Goal: Task Accomplishment & Management: Complete application form

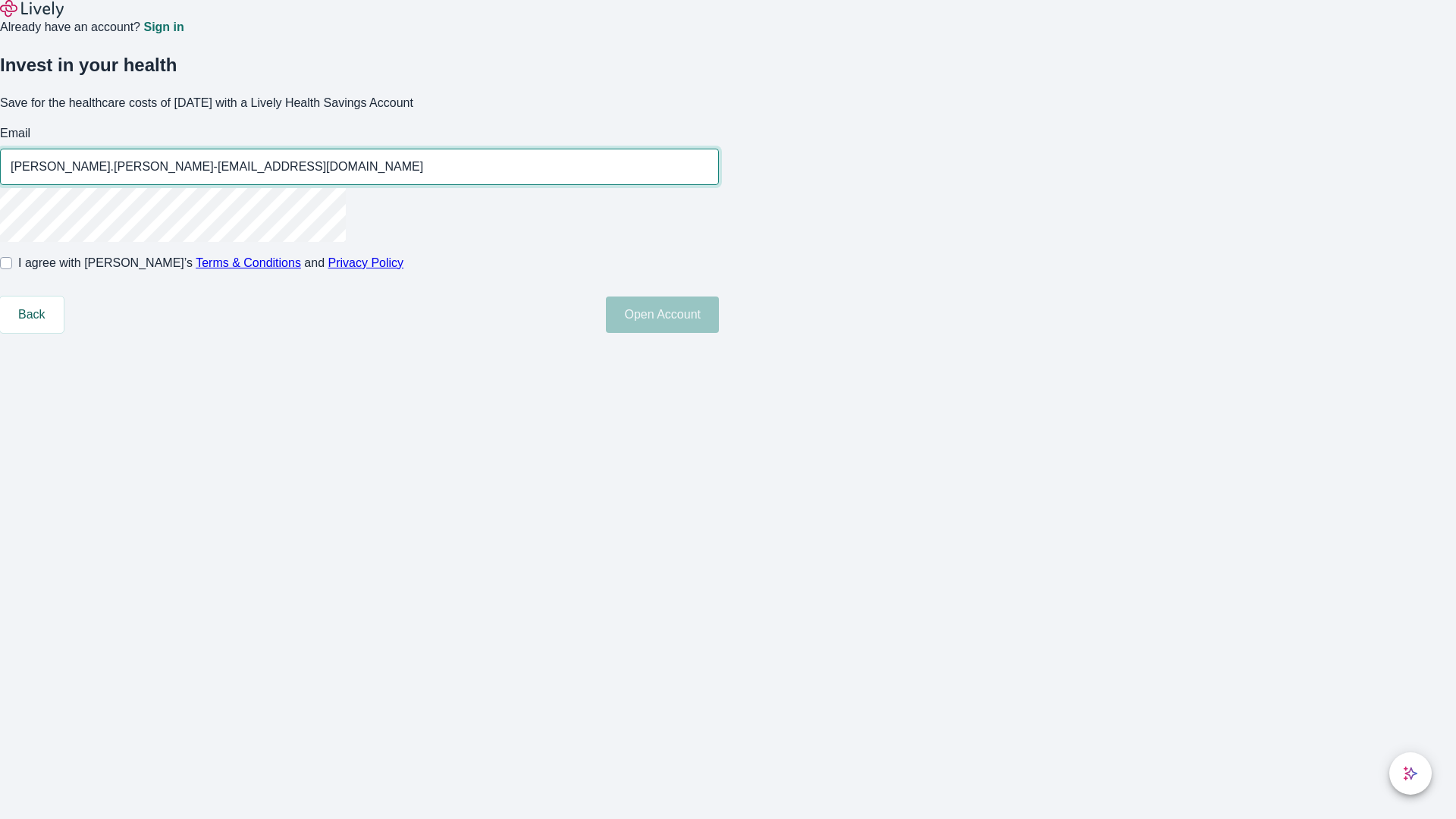
type input "[PERSON_NAME].[PERSON_NAME]-[EMAIL_ADDRESS][DOMAIN_NAME]"
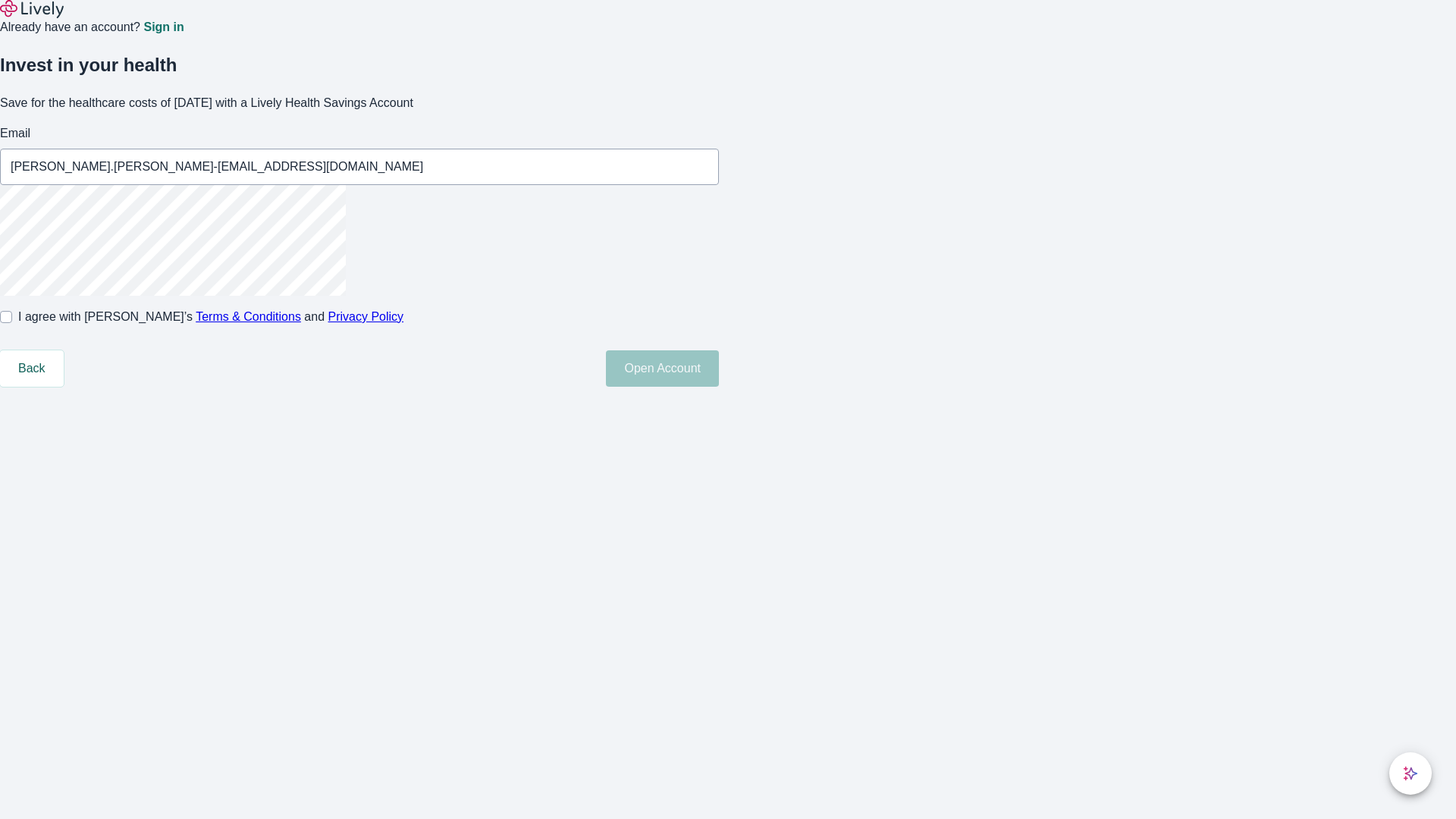
click at [12, 323] on input "I agree with Lively’s Terms & Conditions and Privacy Policy" at bounding box center [6, 317] width 12 height 12
checkbox input "true"
click at [719, 387] on button "Open Account" at bounding box center [662, 368] width 113 height 36
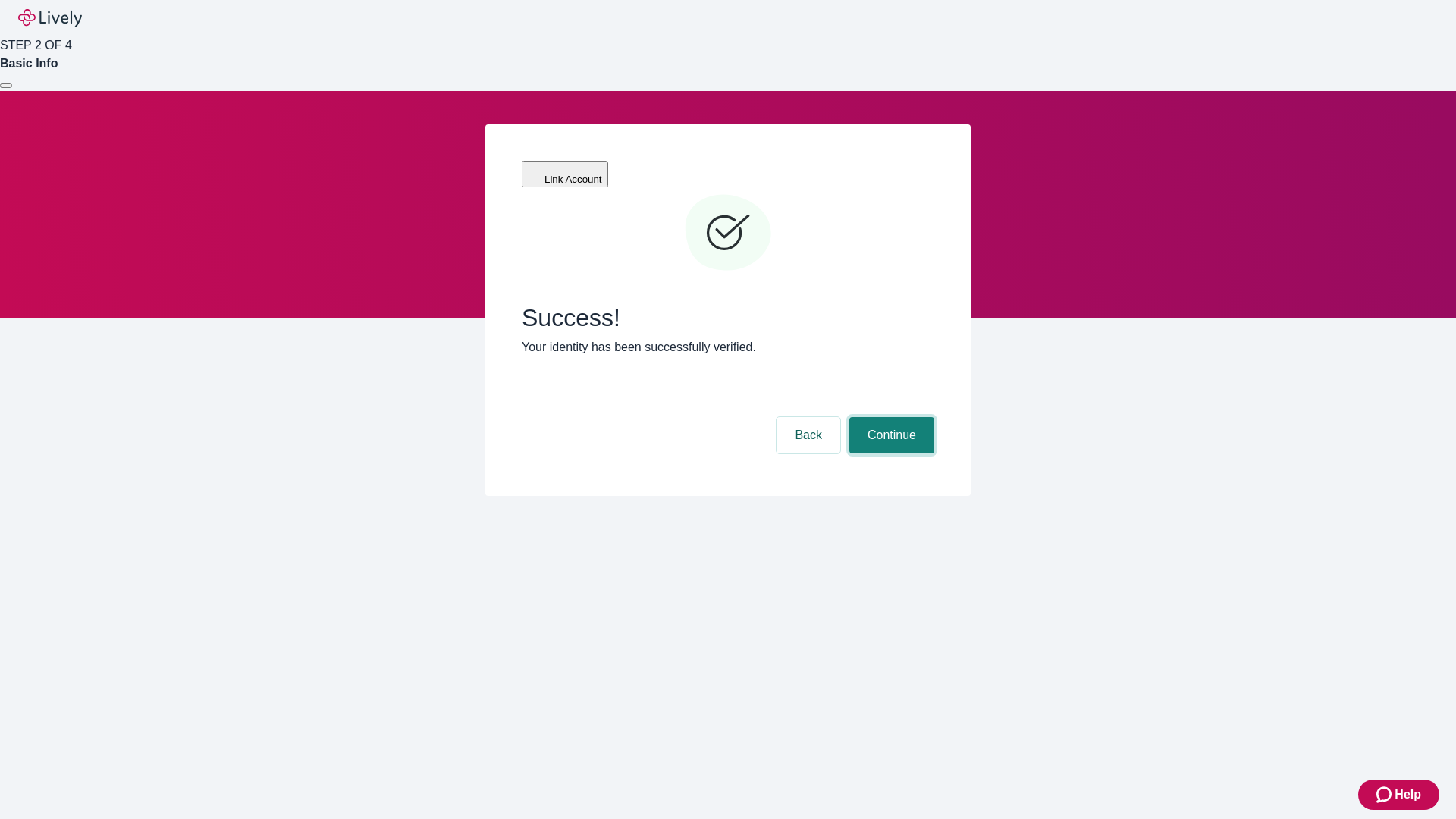
click at [889, 417] on button "Continue" at bounding box center [892, 435] width 85 height 36
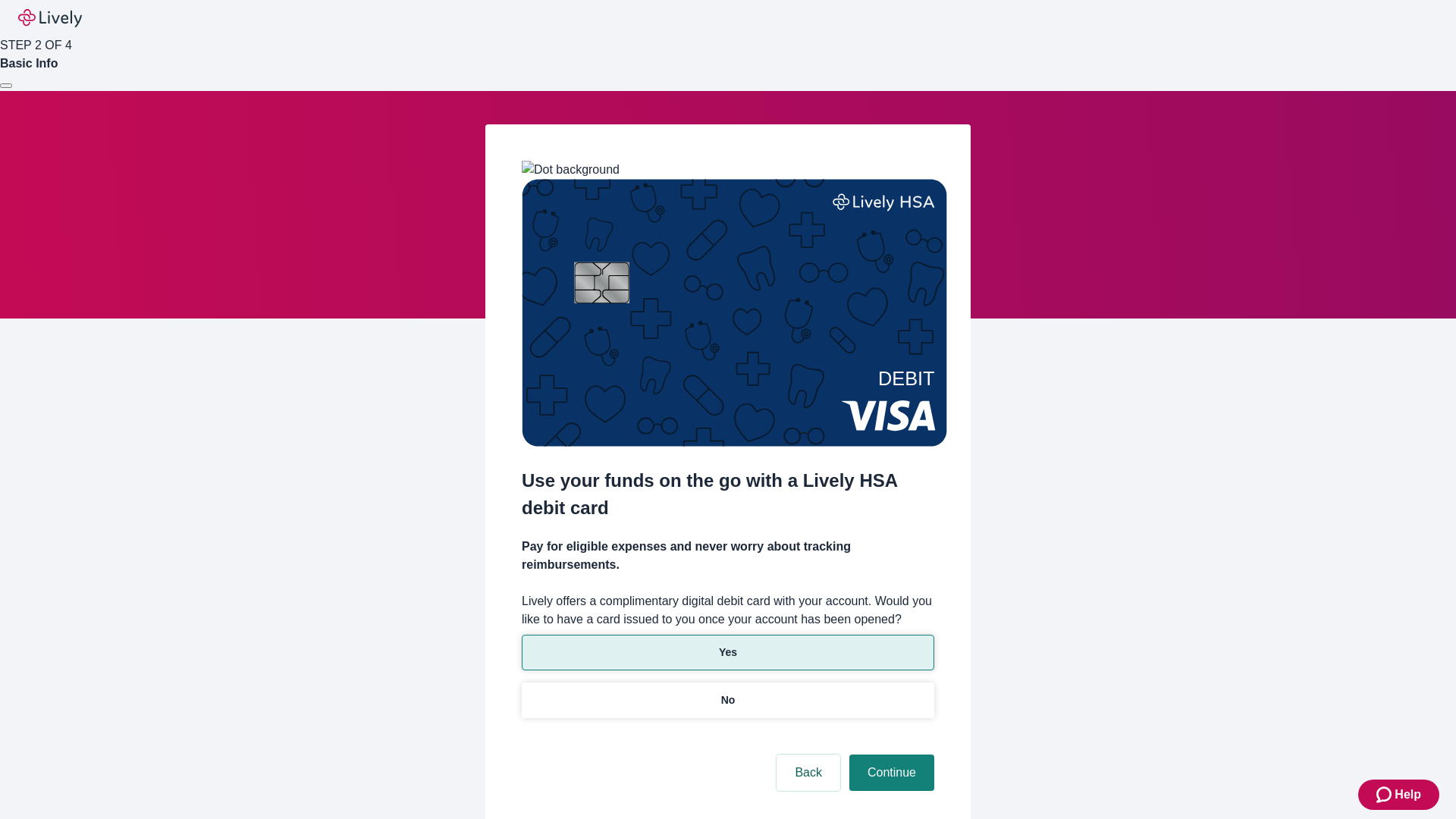
click at [727, 645] on p "Yes" at bounding box center [728, 653] width 18 height 16
click at [889, 754] on button "Continue" at bounding box center [892, 772] width 85 height 36
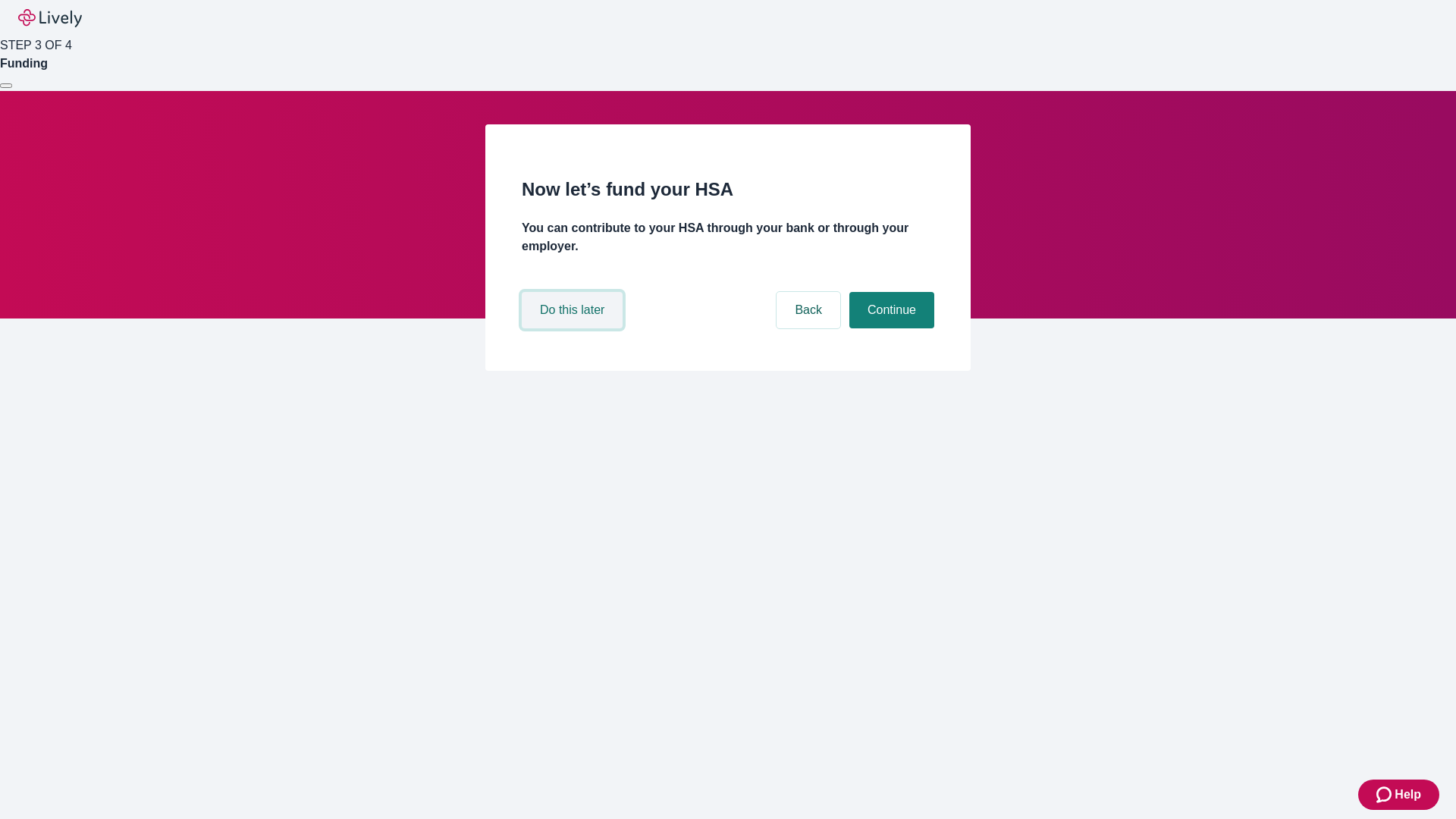
click at [574, 328] on button "Do this later" at bounding box center [572, 309] width 100 height 36
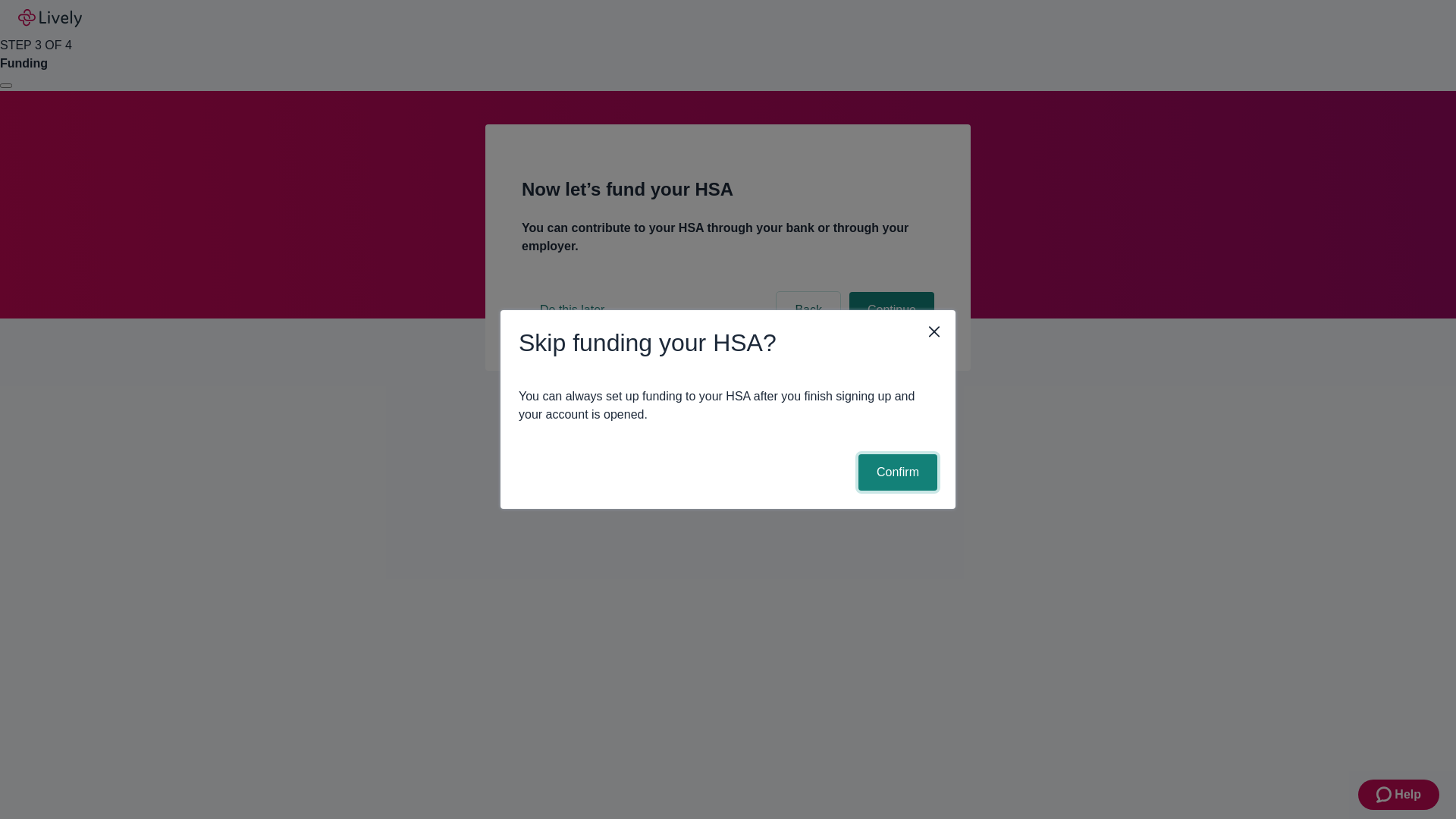
click at [896, 473] on button "Confirm" at bounding box center [898, 472] width 79 height 36
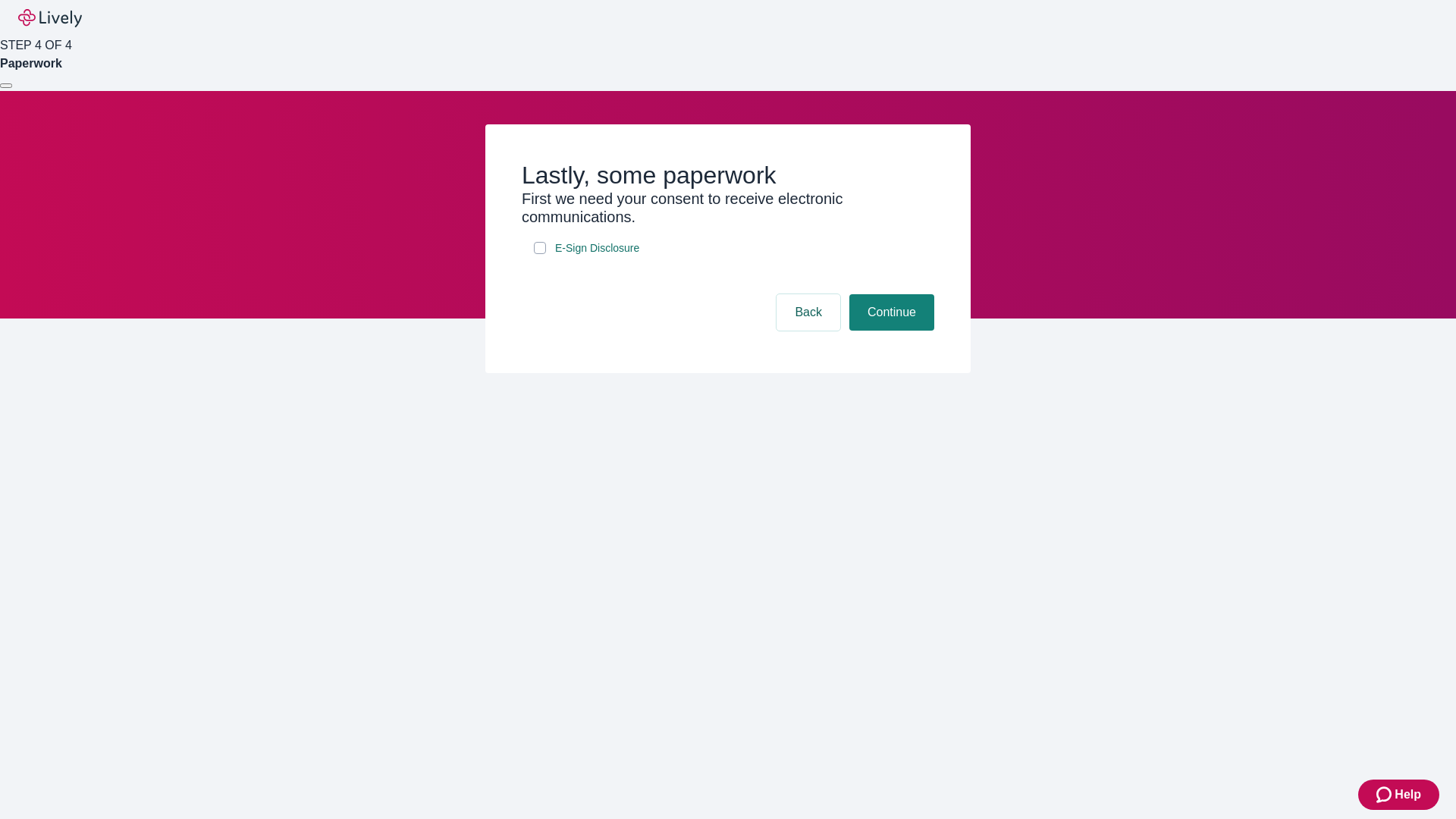
click at [540, 254] on input "E-Sign Disclosure" at bounding box center [539, 248] width 12 height 12
checkbox input "true"
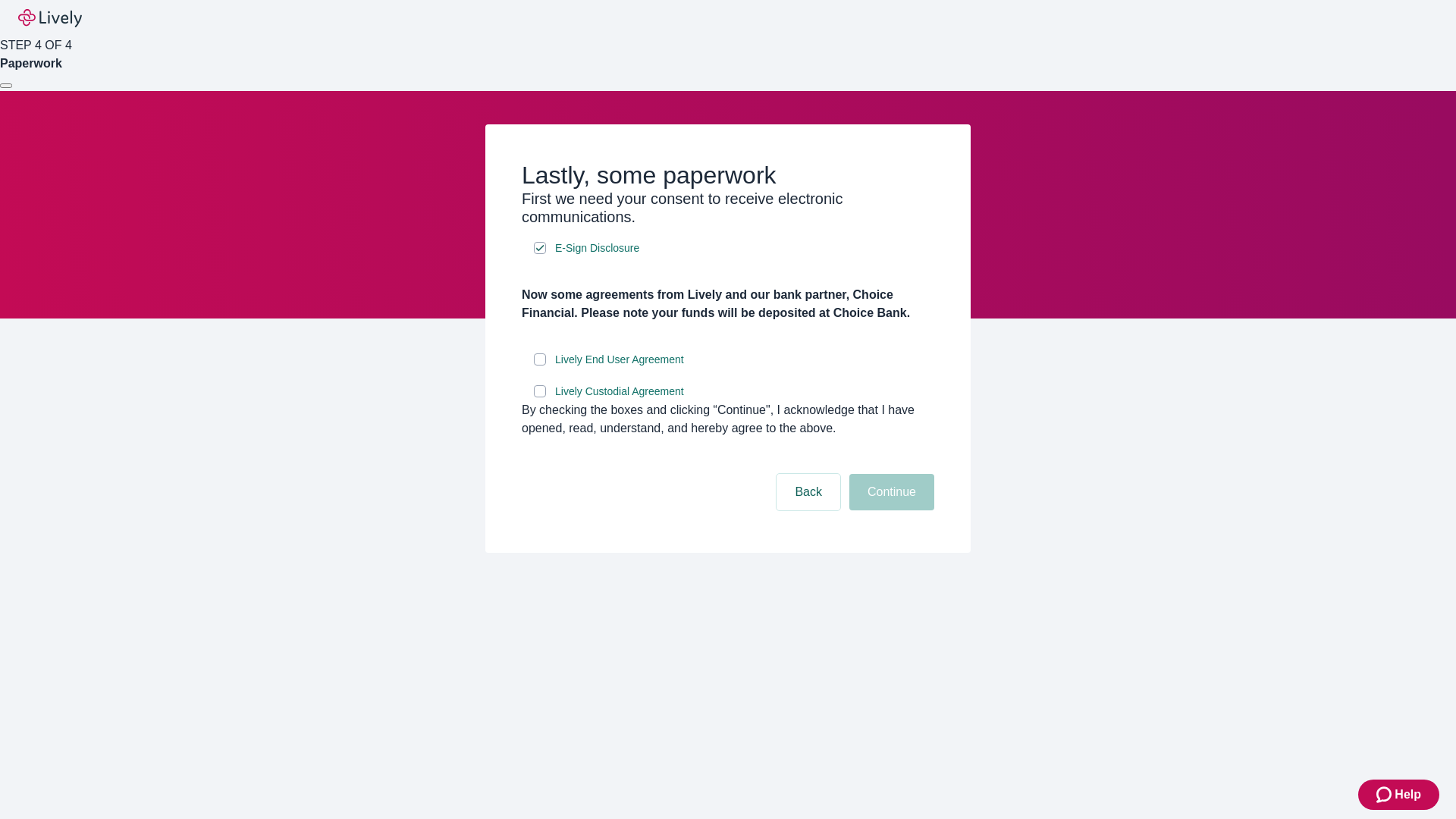
click at [540, 366] on input "Lively End User Agreement" at bounding box center [539, 359] width 12 height 12
checkbox input "true"
click at [540, 397] on input "Lively Custodial Agreement" at bounding box center [539, 391] width 12 height 12
checkbox input "true"
click at [889, 510] on button "Continue" at bounding box center [892, 491] width 85 height 36
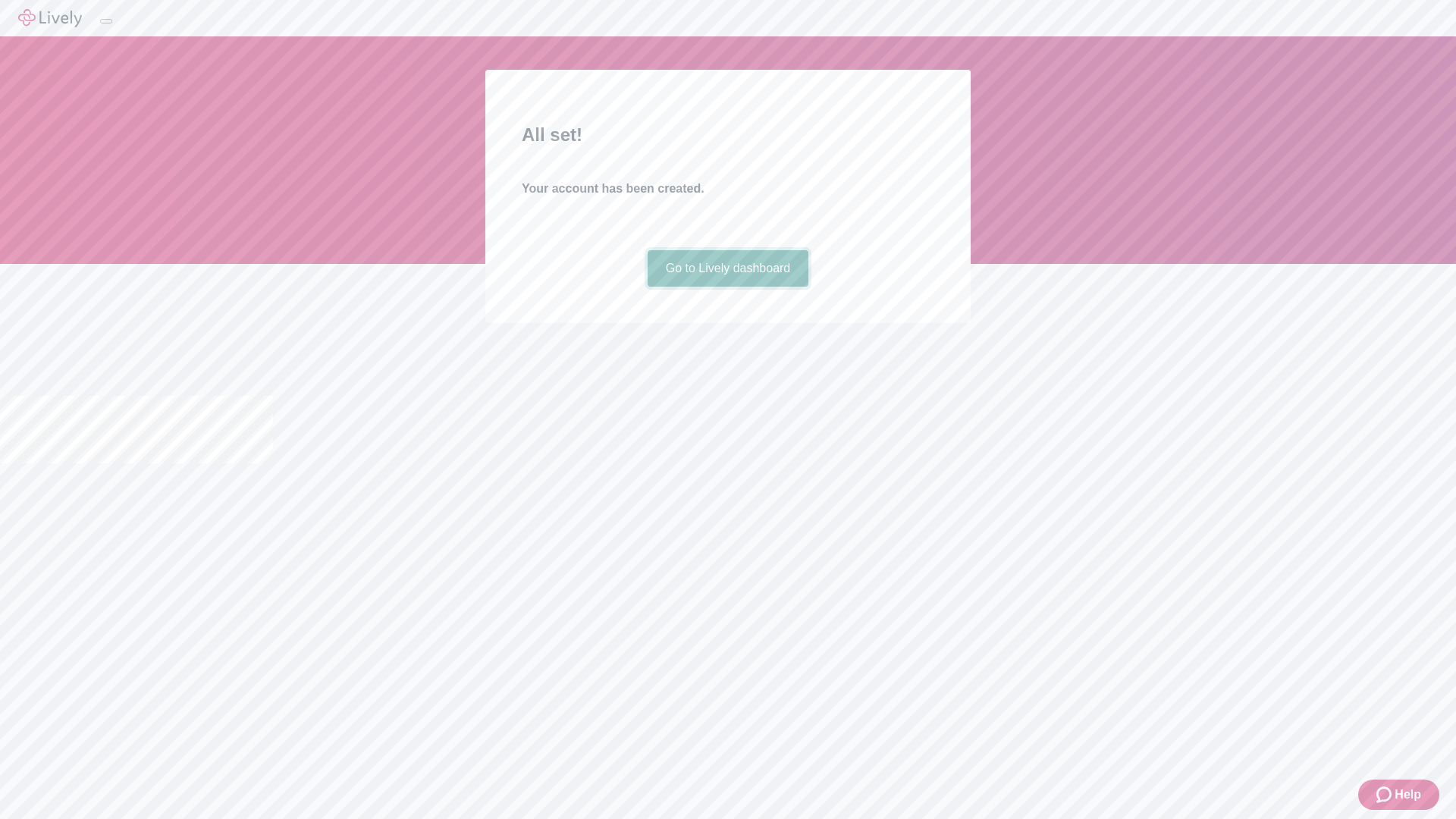
click at [727, 287] on link "Go to Lively dashboard" at bounding box center [728, 268] width 162 height 36
